Goal: Information Seeking & Learning: Learn about a topic

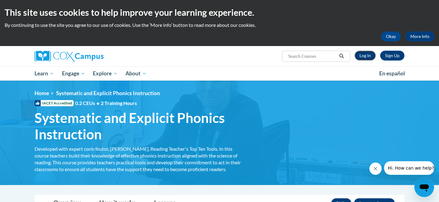
click at [365, 56] on link "Log In" at bounding box center [365, 56] width 21 height 10
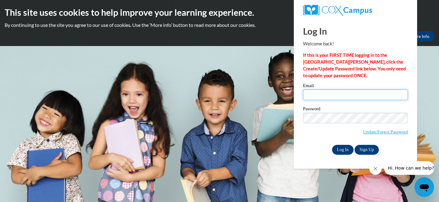
type input "jveseskis@westfordk12.us"
click at [337, 148] on input "Log In" at bounding box center [343, 150] width 22 height 10
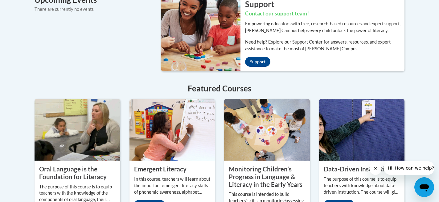
scroll to position [496, 0]
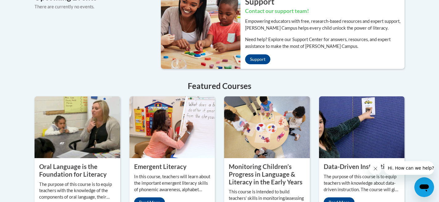
click at [198, 45] on img at bounding box center [198, 29] width 84 height 77
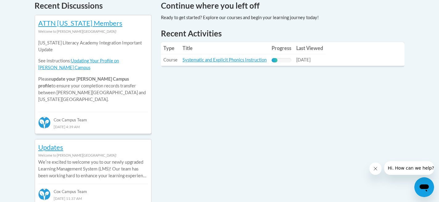
scroll to position [271, 0]
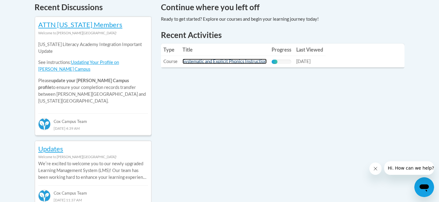
click at [224, 62] on link "Systematic and Explicit Phonics Instruction" at bounding box center [225, 61] width 84 height 5
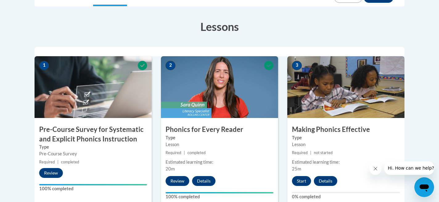
scroll to position [162, 0]
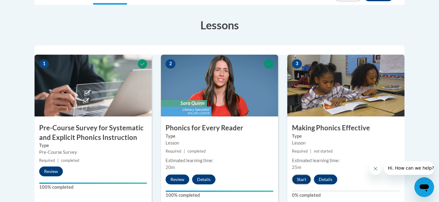
click at [302, 177] on button "Start" at bounding box center [301, 179] width 19 height 10
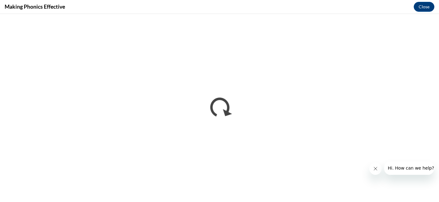
scroll to position [0, 0]
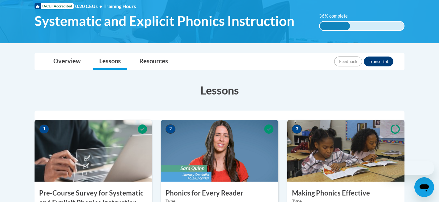
scroll to position [179, 0]
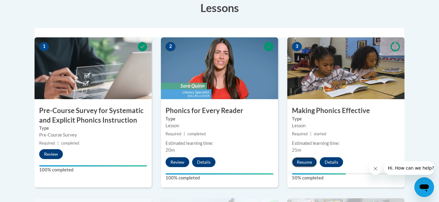
click at [297, 160] on button "Resume" at bounding box center [304, 162] width 25 height 10
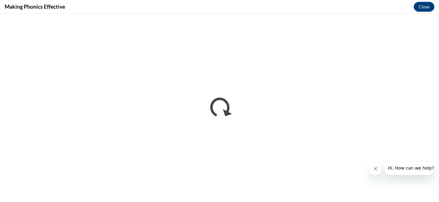
scroll to position [0, 0]
